Goal: Find specific page/section: Find specific page/section

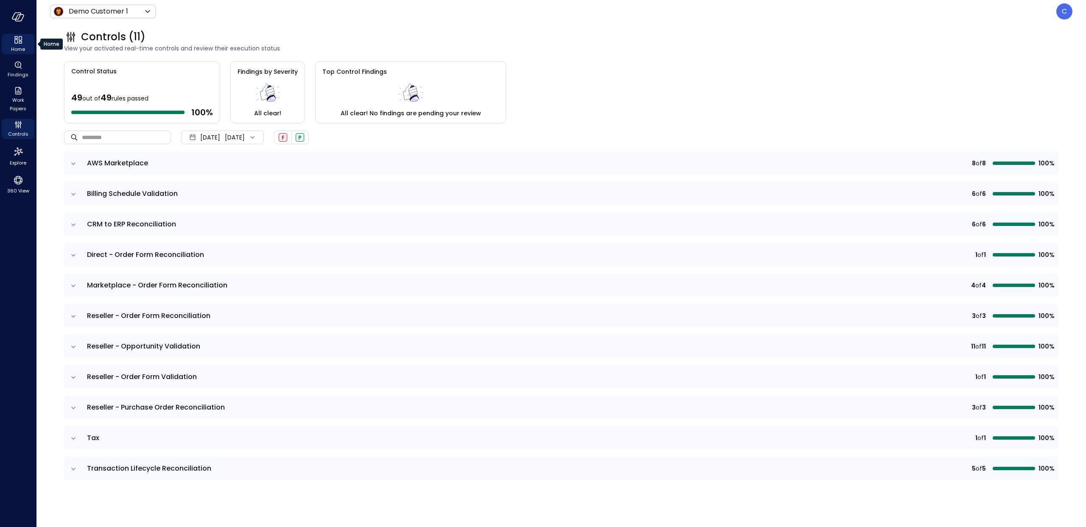
click at [19, 42] on icon "Home" at bounding box center [20, 42] width 3 height 3
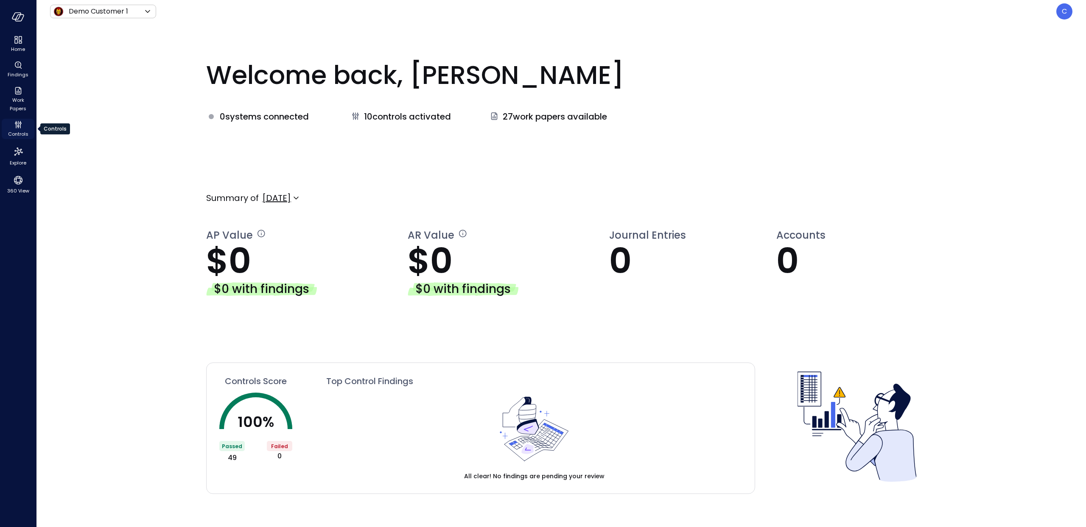
click at [15, 128] on icon "Controls" at bounding box center [18, 125] width 10 height 10
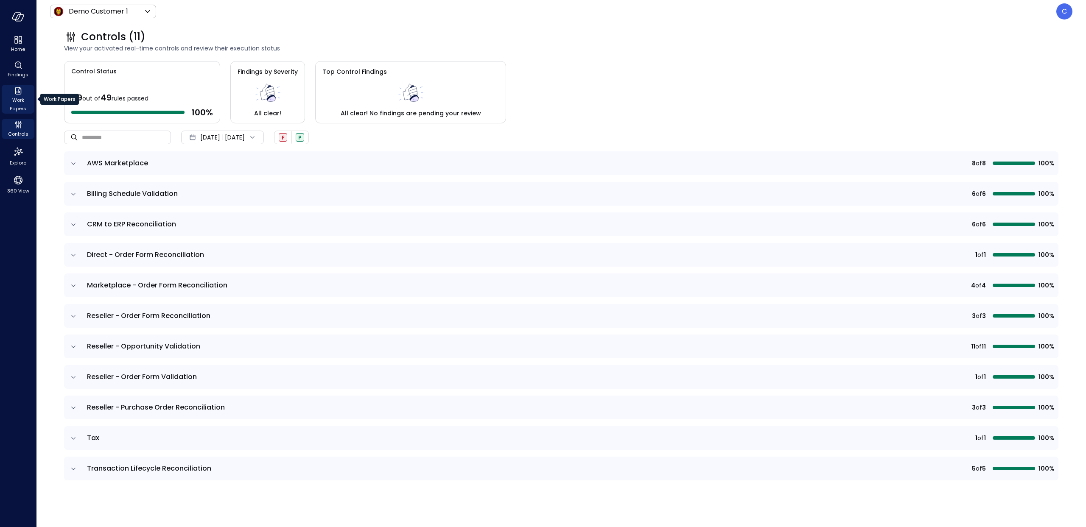
click at [14, 97] on span "Work Papers" at bounding box center [18, 104] width 26 height 17
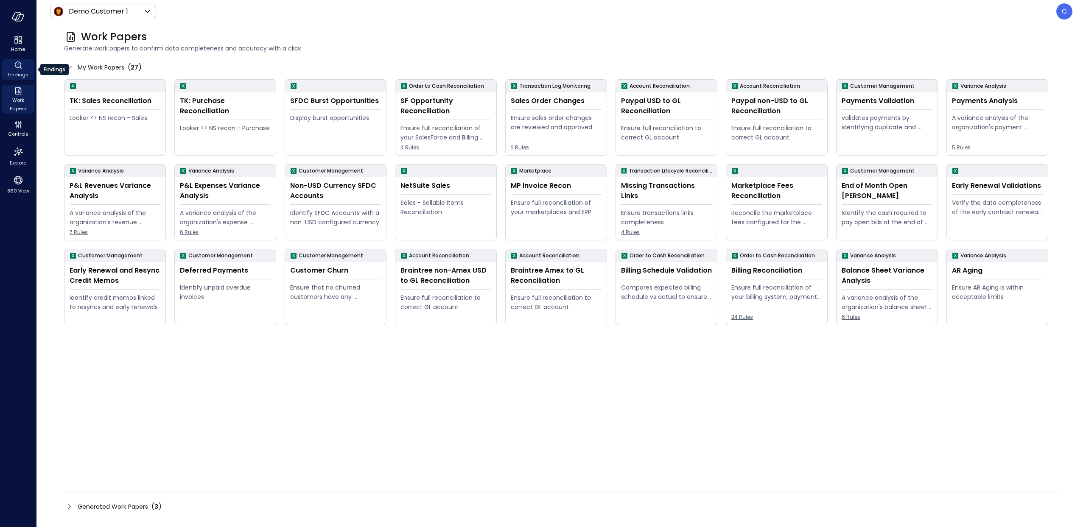
click at [18, 67] on icon "Findings" at bounding box center [18, 65] width 10 height 10
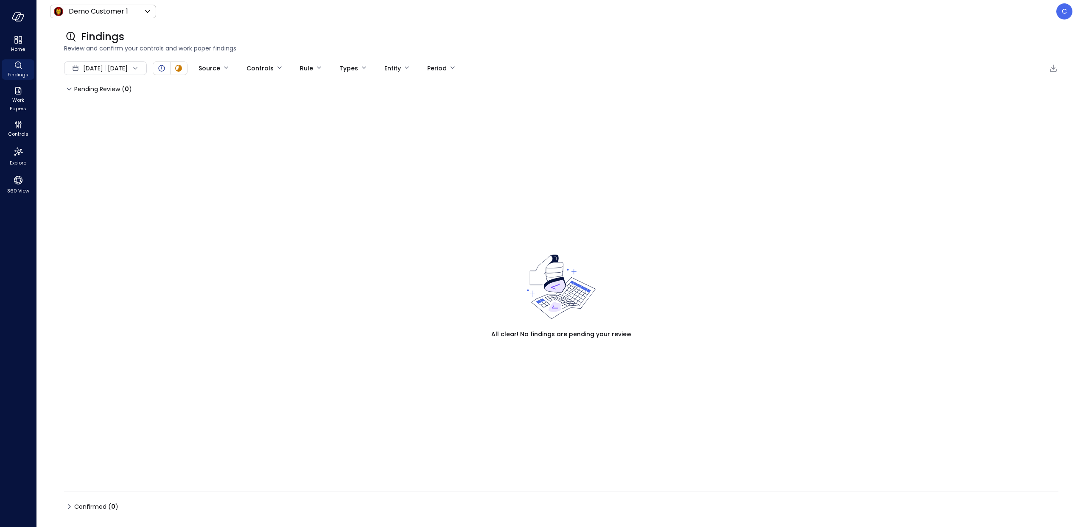
click at [140, 68] on icon at bounding box center [135, 68] width 8 height 8
click at [108, 122] on li "Current Year [DATE]" at bounding box center [109, 119] width 67 height 14
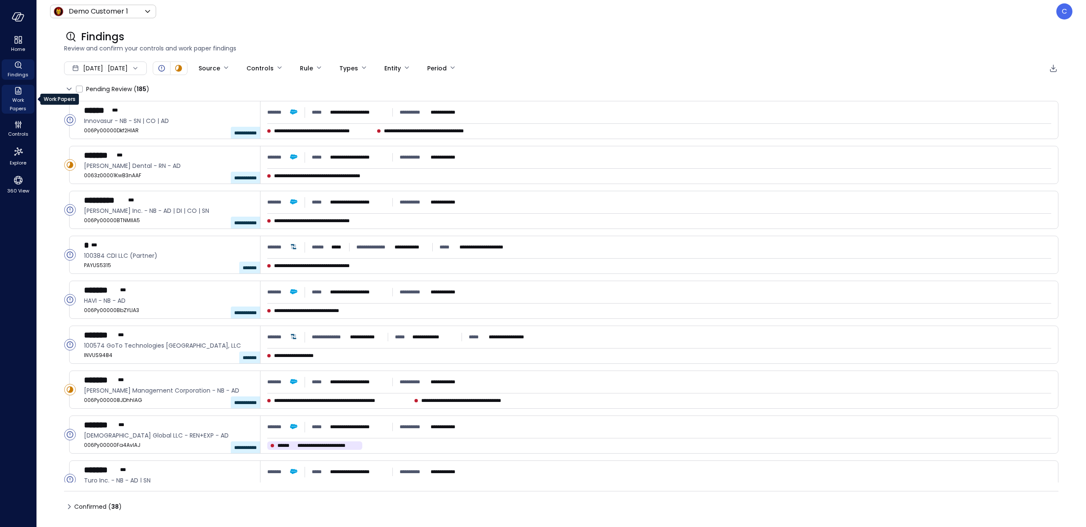
click at [16, 97] on span "Work Papers" at bounding box center [18, 104] width 26 height 17
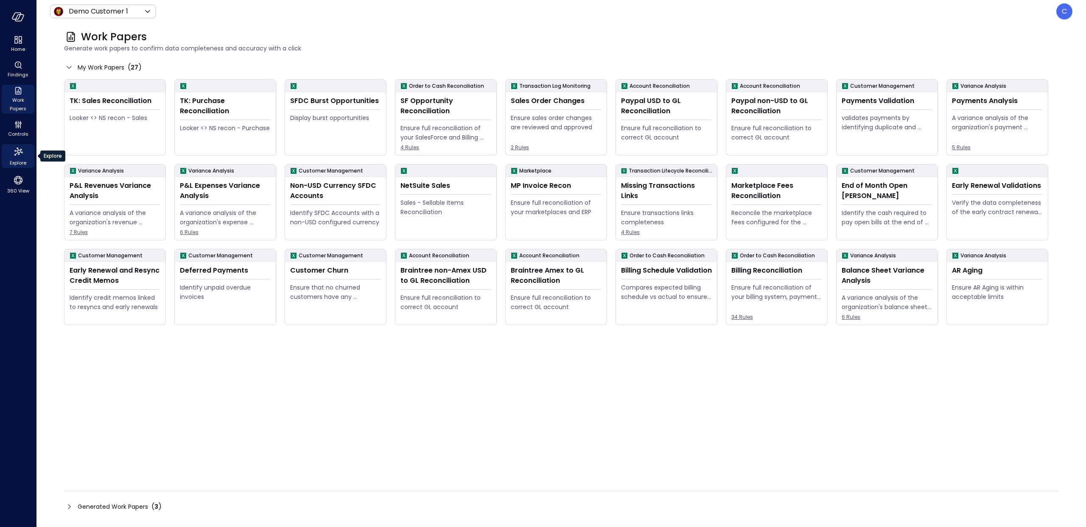
click at [18, 157] on icon "Explore" at bounding box center [18, 152] width 14 height 14
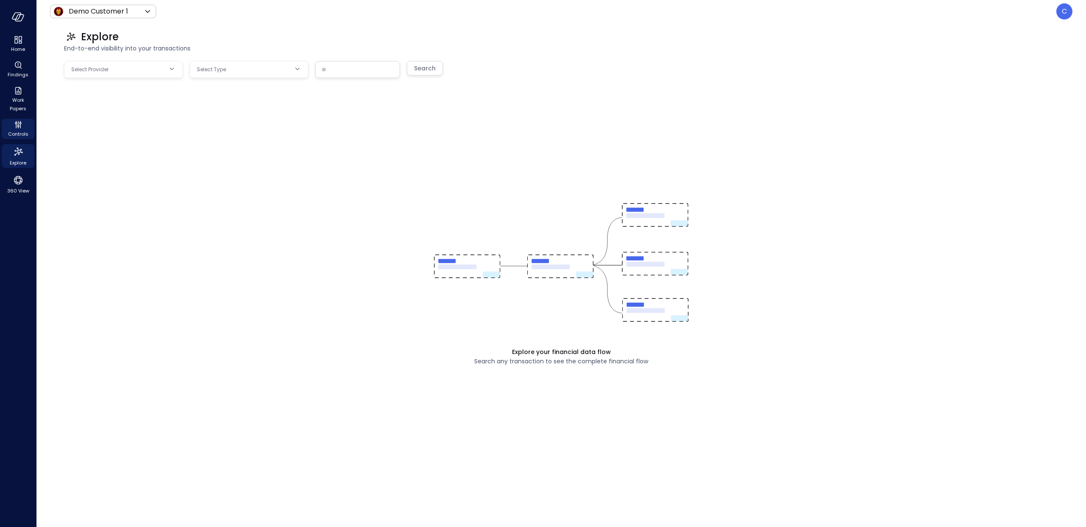
click at [18, 127] on icon "Controls" at bounding box center [18, 127] width 1 height 2
